Goal: Check status: Check status

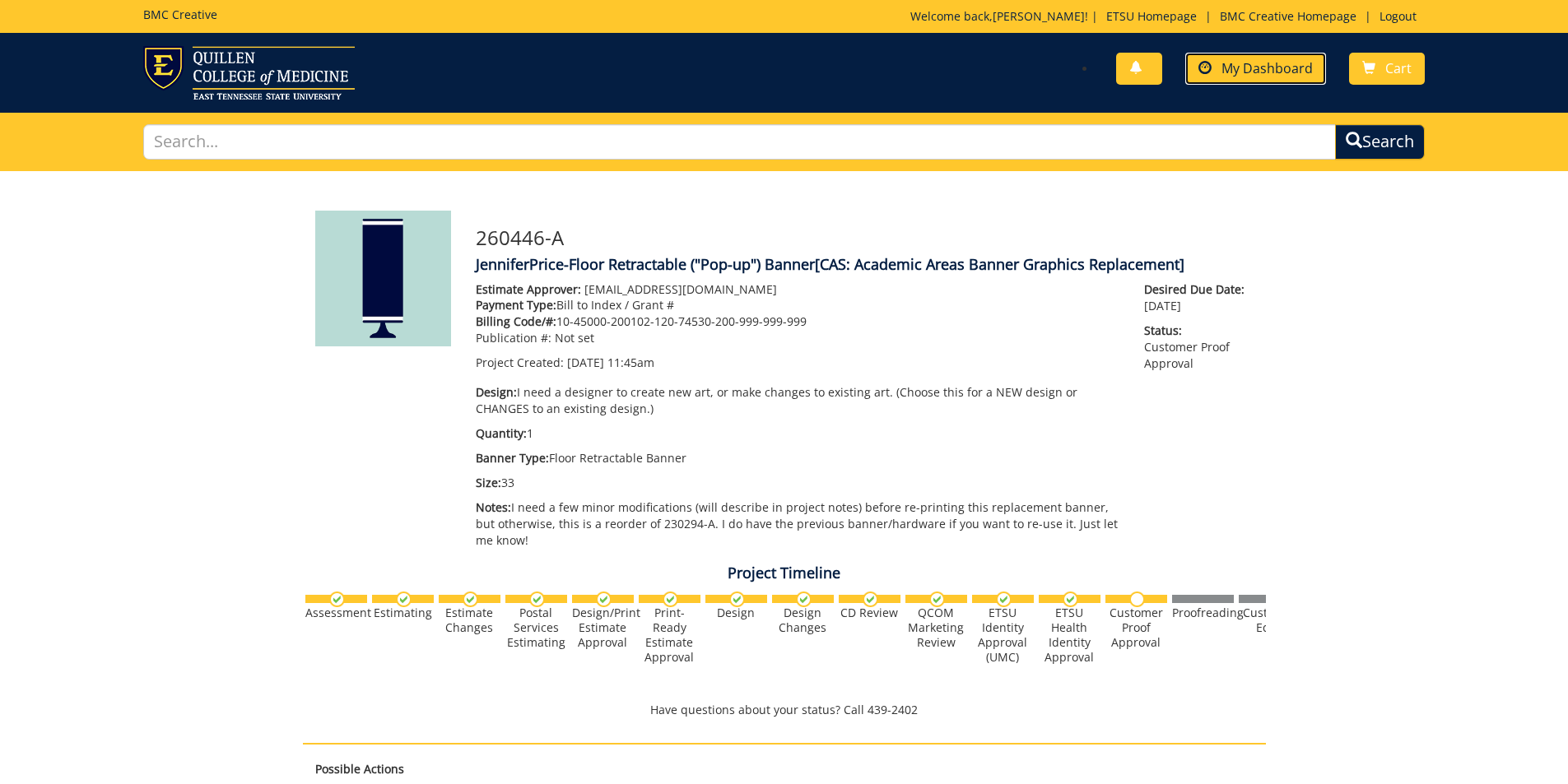
click at [1230, 78] on link "My Dashboard" at bounding box center [1256, 69] width 141 height 32
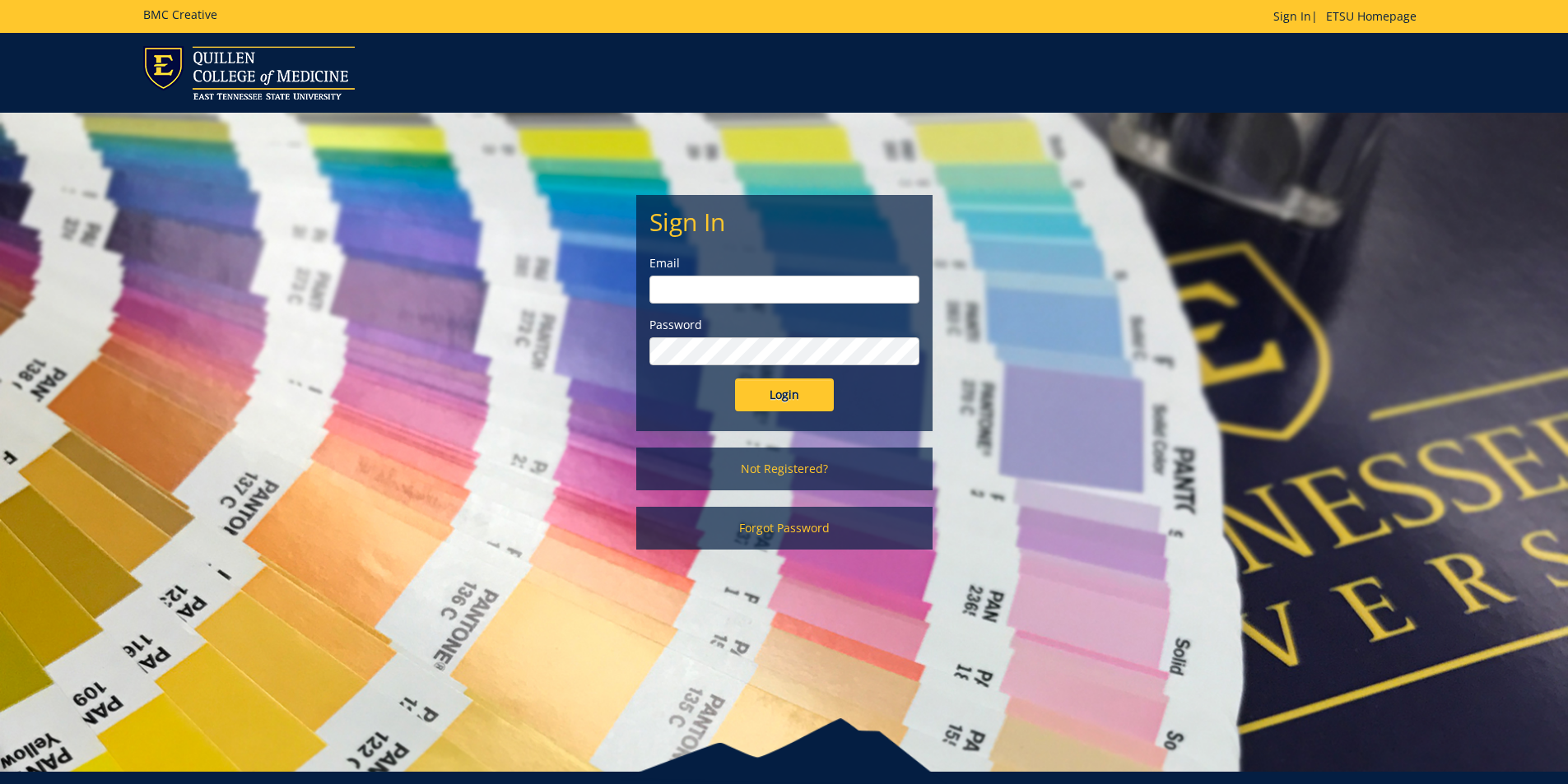
type input "[EMAIL_ADDRESS][DOMAIN_NAME]"
click at [790, 387] on input "Login" at bounding box center [784, 395] width 99 height 33
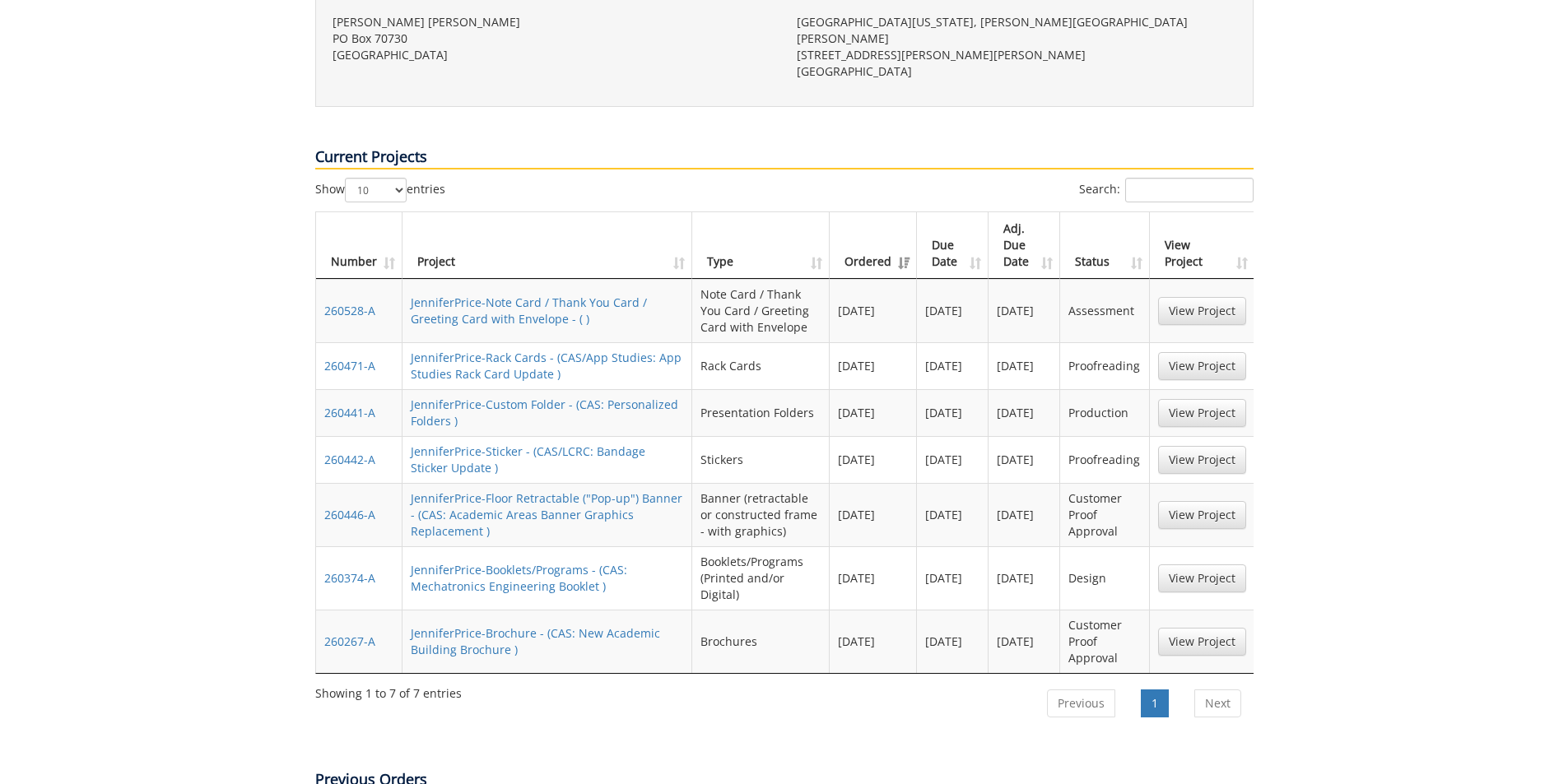
scroll to position [658, 0]
click at [1219, 560] on link "View Project" at bounding box center [1202, 575] width 88 height 28
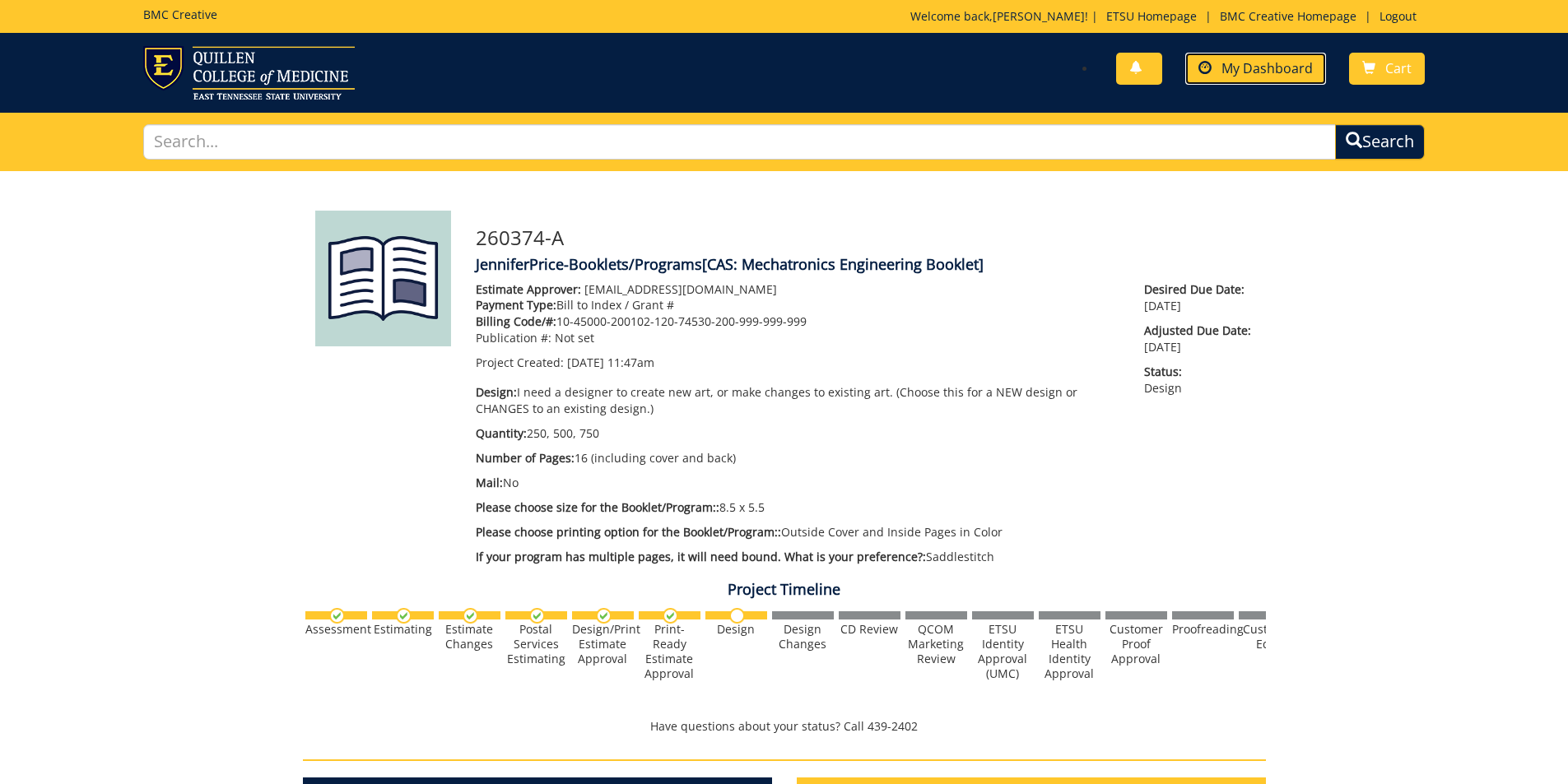
click at [1260, 58] on link "My Dashboard" at bounding box center [1256, 69] width 141 height 32
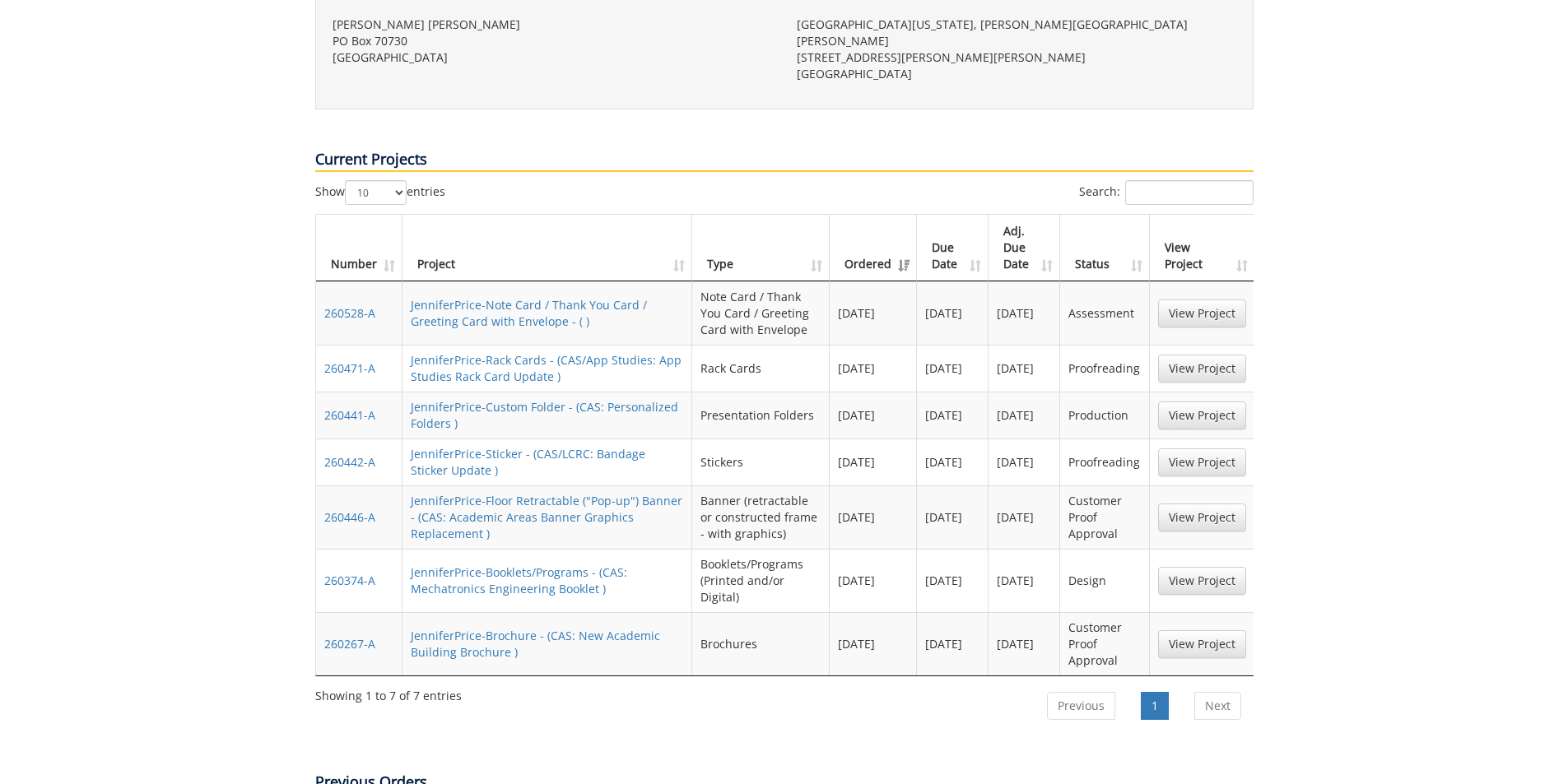
scroll to position [658, 0]
